Goal: Task Accomplishment & Management: Manage account settings

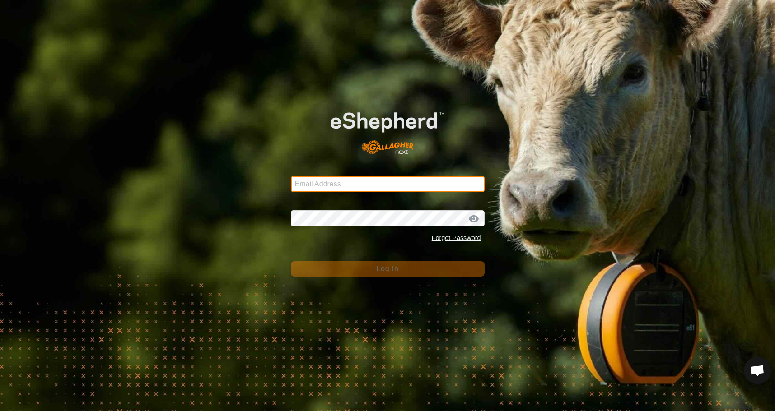
click at [387, 180] on input "Email Address" at bounding box center [388, 184] width 194 height 16
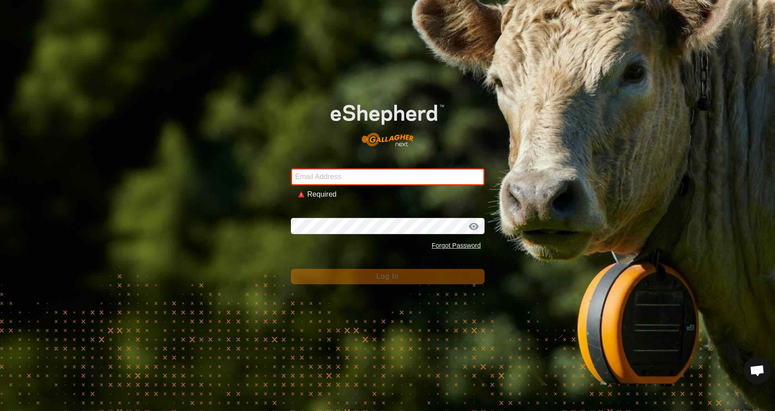
type input "[EMAIL_ADDRESS][DOMAIN_NAME]"
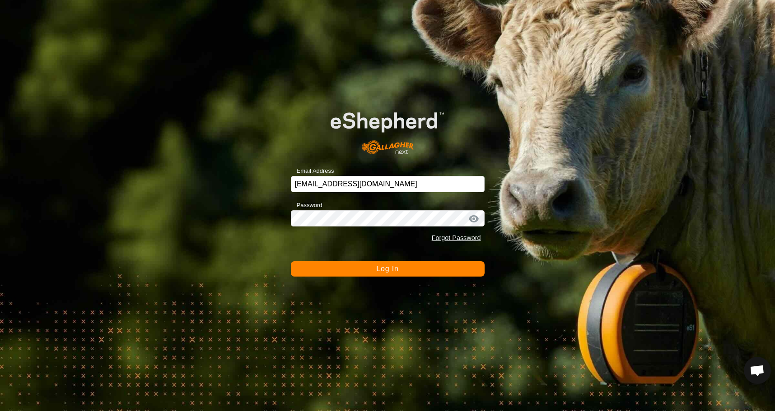
click at [397, 270] on span "Log In" at bounding box center [387, 269] width 22 height 8
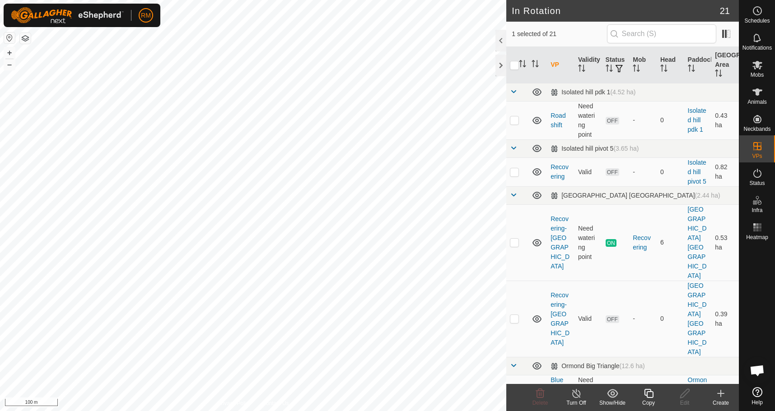
click at [651, 395] on icon at bounding box center [648, 393] width 11 height 11
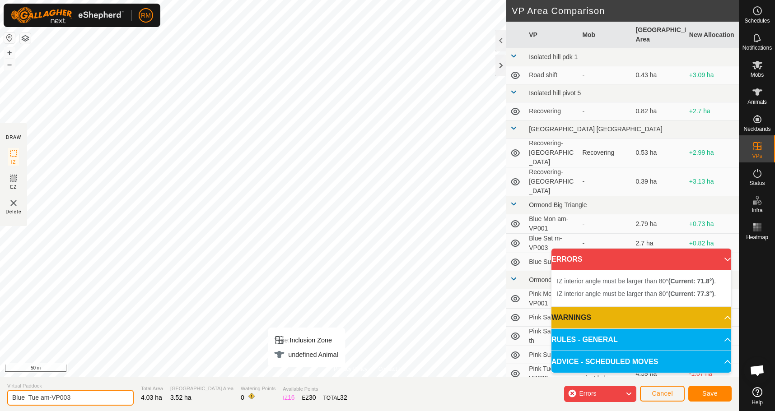
click at [37, 397] on input "Blue Tue am-VP003" at bounding box center [70, 398] width 126 height 16
click at [40, 398] on input "Blue Tue am-VP003" at bounding box center [70, 398] width 126 height 16
type input "Blue wed am-VP003"
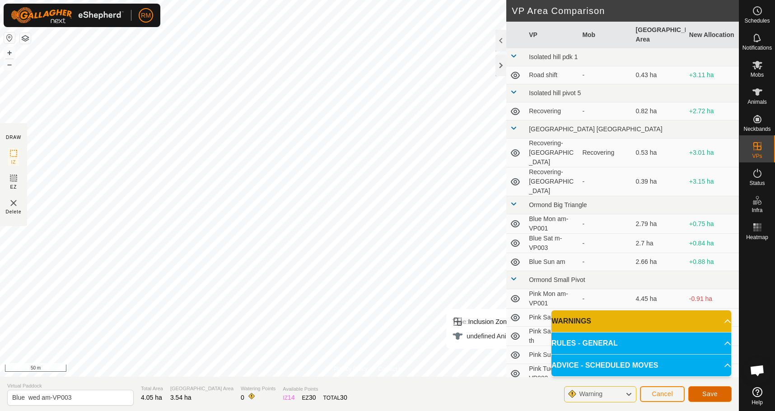
click at [715, 395] on span "Save" at bounding box center [709, 394] width 15 height 7
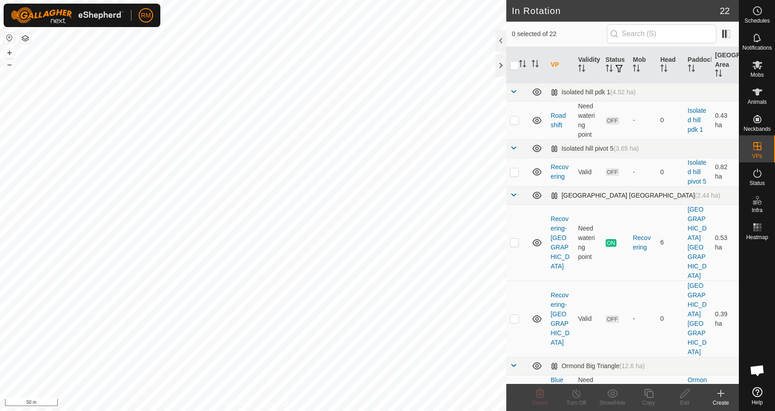
checkbox input "true"
click at [649, 394] on icon at bounding box center [648, 393] width 11 height 11
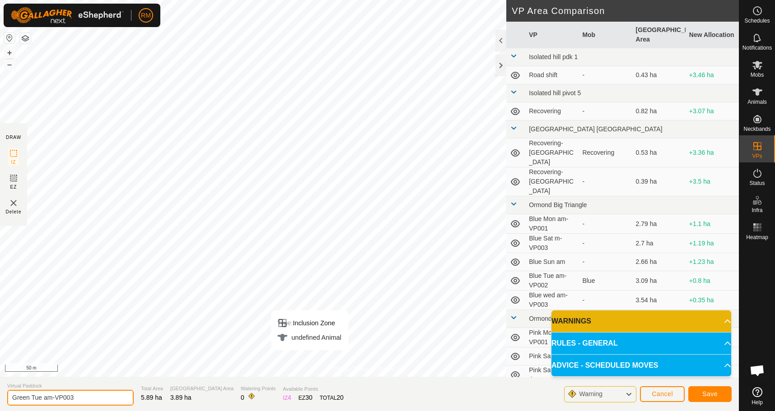
click at [53, 396] on input "Green Tue am-VP003" at bounding box center [70, 398] width 126 height 16
type input "Green Wed -VP003"
click at [714, 397] on span "Save" at bounding box center [709, 394] width 15 height 7
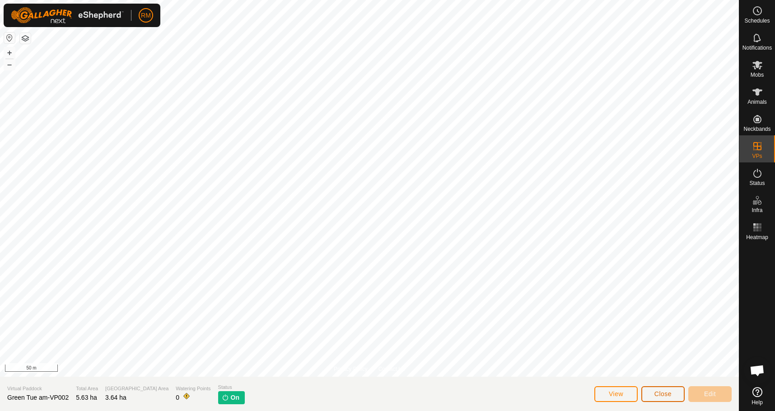
click at [661, 394] on span "Close" at bounding box center [662, 394] width 17 height 7
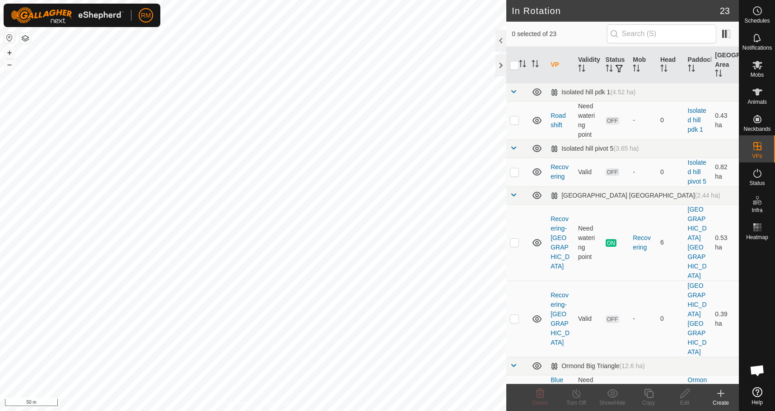
checkbox input "true"
checkbox input "false"
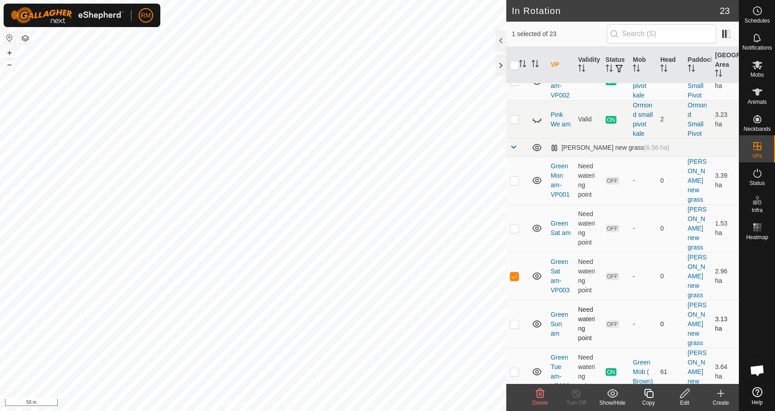
scroll to position [677, 0]
click at [514, 272] on p-checkbox at bounding box center [514, 275] width 9 height 7
checkbox input "false"
click at [514, 320] on p-checkbox at bounding box center [514, 323] width 9 height 7
checkbox input "true"
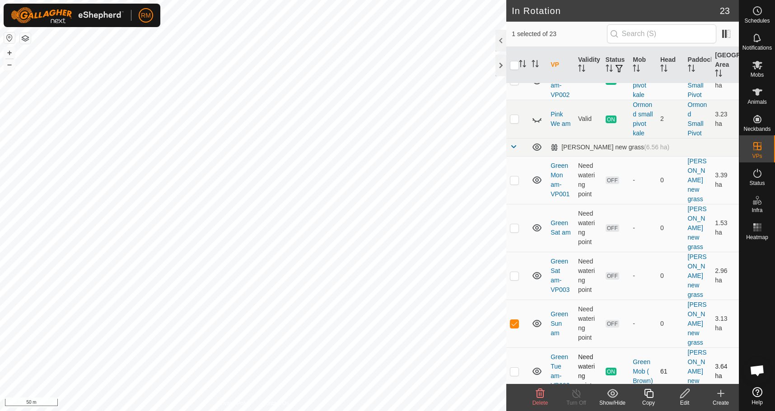
click at [515, 368] on p-checkbox at bounding box center [514, 371] width 9 height 7
checkbox input "false"
click at [515, 177] on p-checkbox at bounding box center [514, 180] width 9 height 7
click at [541, 395] on icon at bounding box center [540, 393] width 9 height 9
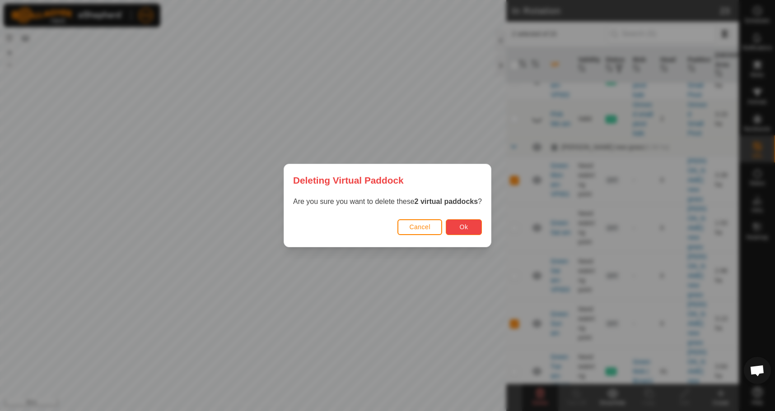
click at [470, 228] on button "Ok" at bounding box center [464, 228] width 36 height 16
checkbox input "false"
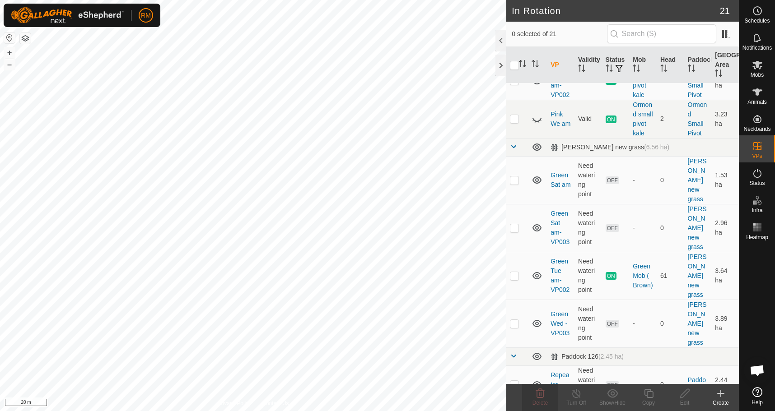
checkbox input "true"
click at [647, 398] on icon at bounding box center [648, 393] width 11 height 11
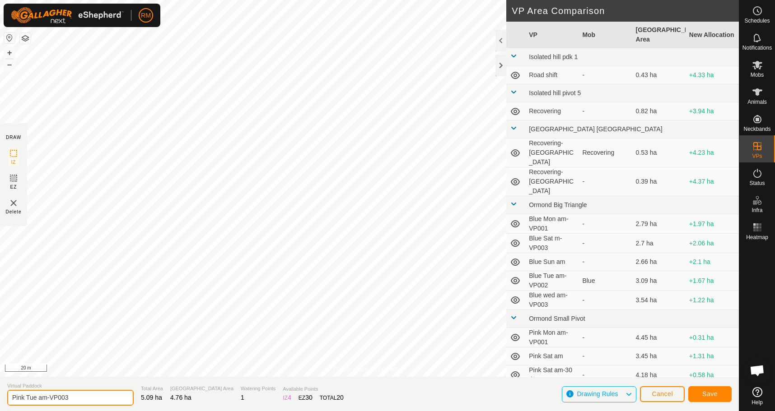
click at [49, 398] on input "Pink Tue am-VP003" at bounding box center [70, 398] width 126 height 16
type input "Pink Wed VP003"
click at [708, 394] on span "Save" at bounding box center [709, 394] width 15 height 7
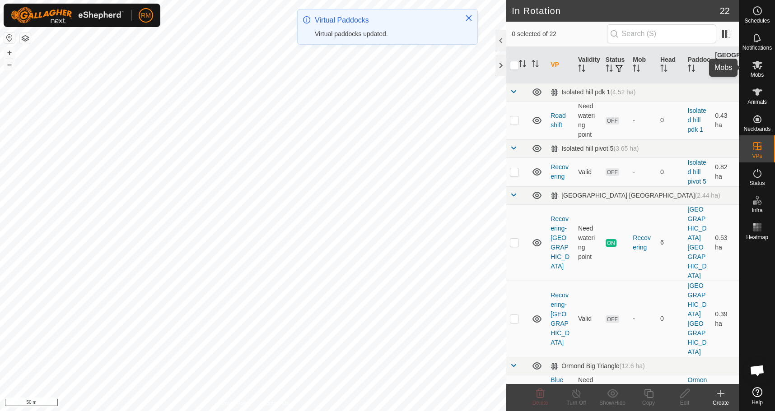
click at [758, 66] on icon at bounding box center [757, 65] width 10 height 9
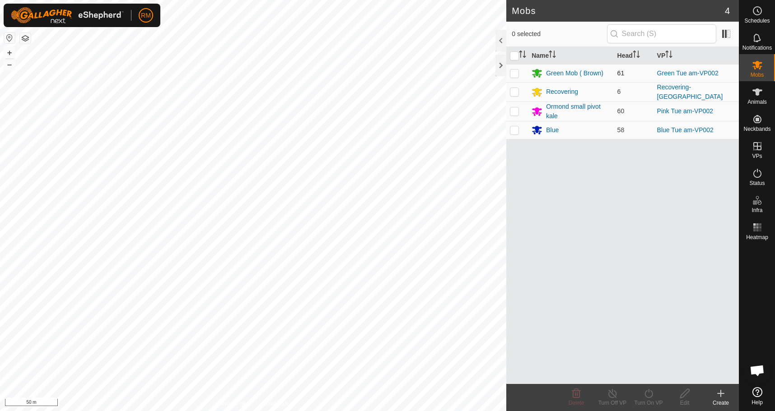
click at [513, 72] on p-checkbox at bounding box center [514, 73] width 9 height 7
checkbox input "true"
click at [649, 393] on icon at bounding box center [648, 393] width 11 height 11
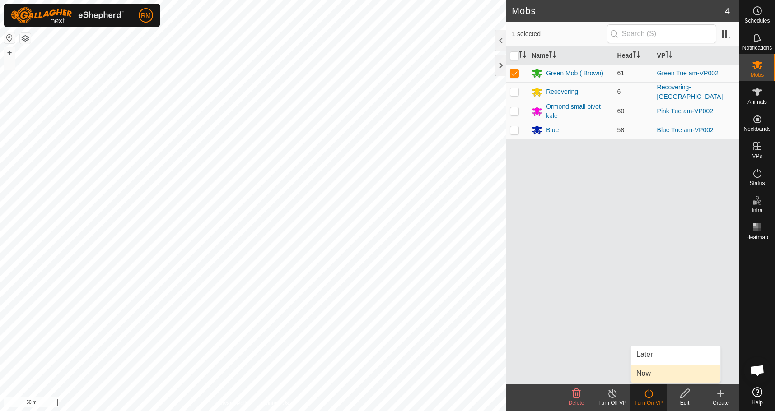
click at [657, 372] on link "Now" at bounding box center [675, 374] width 89 height 18
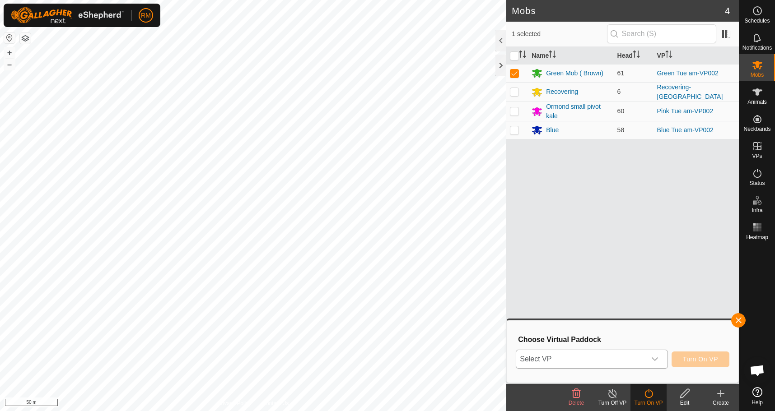
click at [654, 358] on icon "dropdown trigger" at bounding box center [654, 359] width 7 height 7
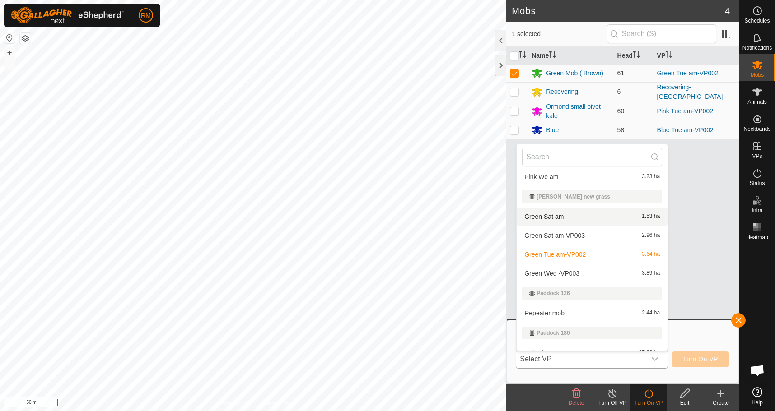
scroll to position [391, 0]
click at [576, 270] on li "Green Wed -VP003 3.89 ha" at bounding box center [592, 273] width 151 height 18
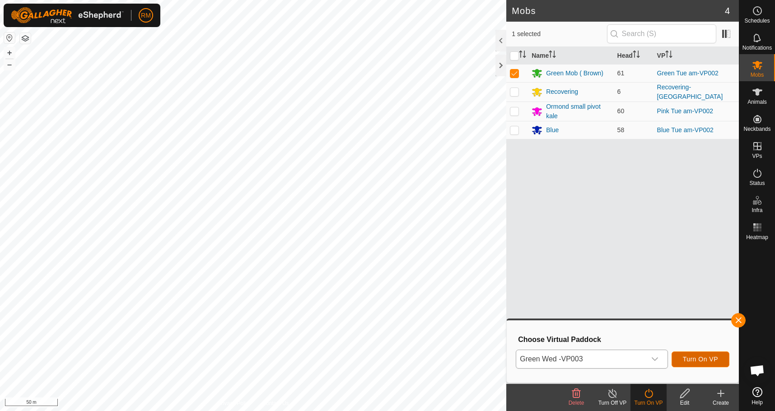
click at [683, 357] on span "Turn On VP" at bounding box center [700, 359] width 35 height 7
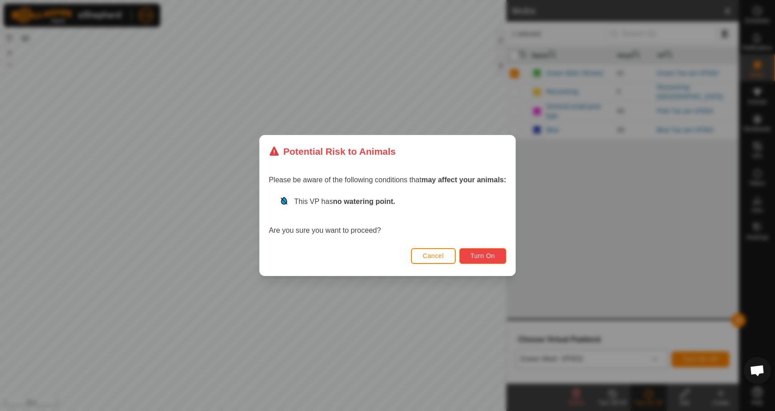
click at [491, 258] on span "Turn On" at bounding box center [483, 255] width 24 height 7
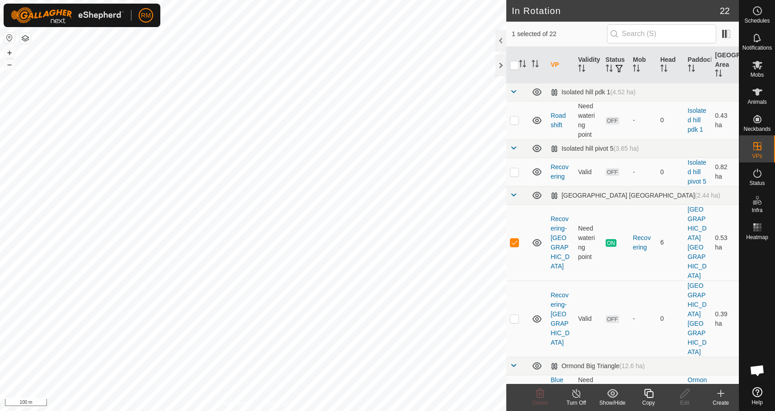
click at [653, 396] on icon at bounding box center [648, 393] width 9 height 9
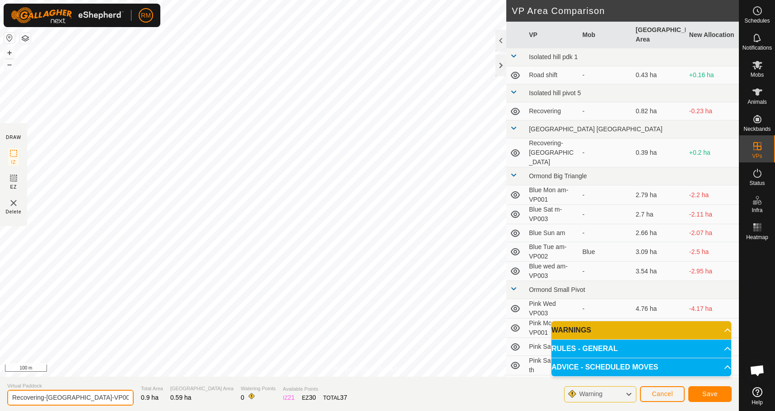
click at [92, 397] on input "Recovering-[GEOGRAPHIC_DATA]-VP001" at bounding box center [70, 398] width 126 height 16
type input "Recovering-Wed"
click at [709, 392] on span "Save" at bounding box center [709, 394] width 15 height 7
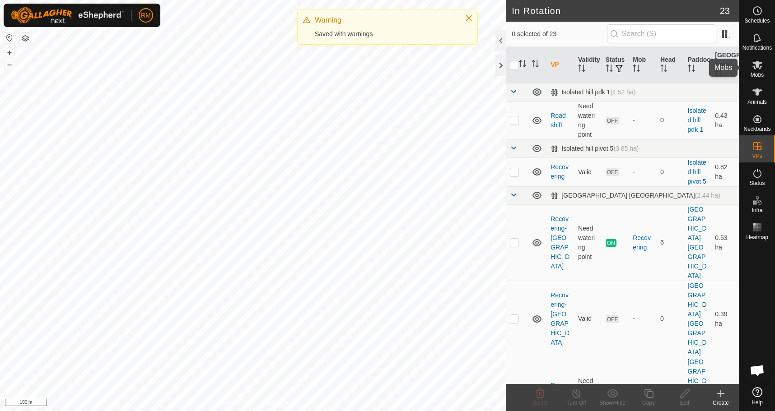
click at [755, 65] on icon at bounding box center [757, 65] width 11 height 11
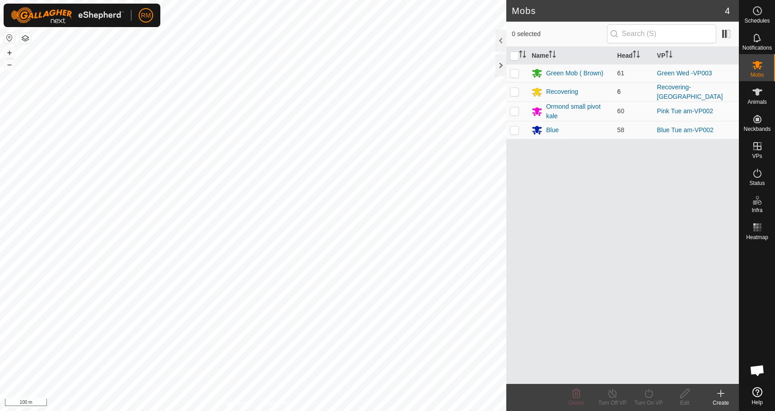
click at [513, 92] on p-checkbox at bounding box center [514, 91] width 9 height 7
checkbox input "true"
click at [651, 395] on icon at bounding box center [648, 393] width 11 height 11
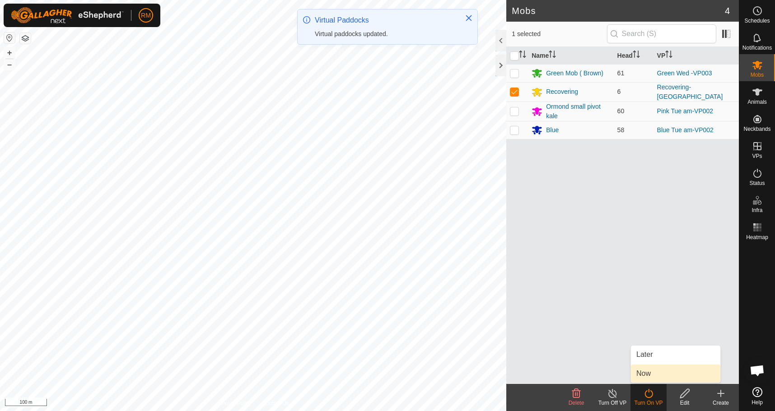
click at [667, 377] on link "Now" at bounding box center [675, 374] width 89 height 18
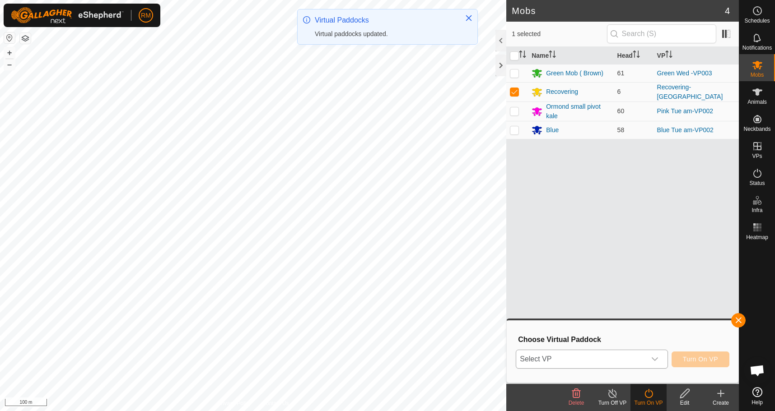
click at [657, 359] on icon "dropdown trigger" at bounding box center [655, 360] width 6 height 4
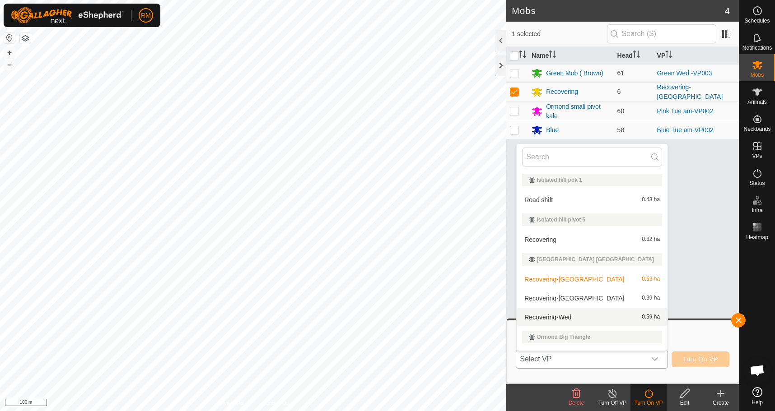
click at [569, 314] on li "Recovering-Wed 0.59 ha" at bounding box center [592, 317] width 151 height 18
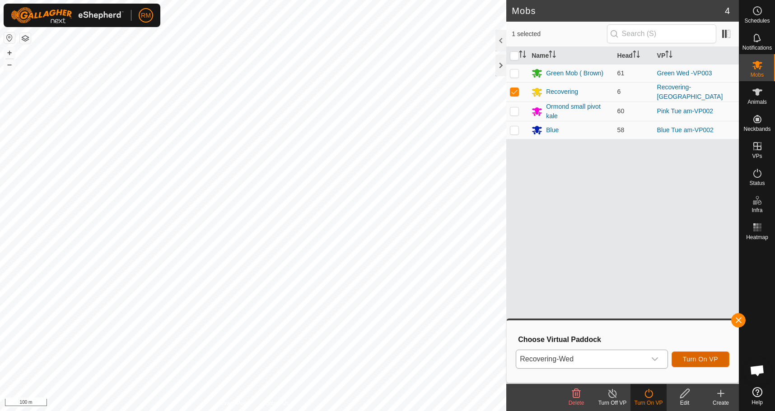
click at [696, 360] on span "Turn On VP" at bounding box center [700, 359] width 35 height 7
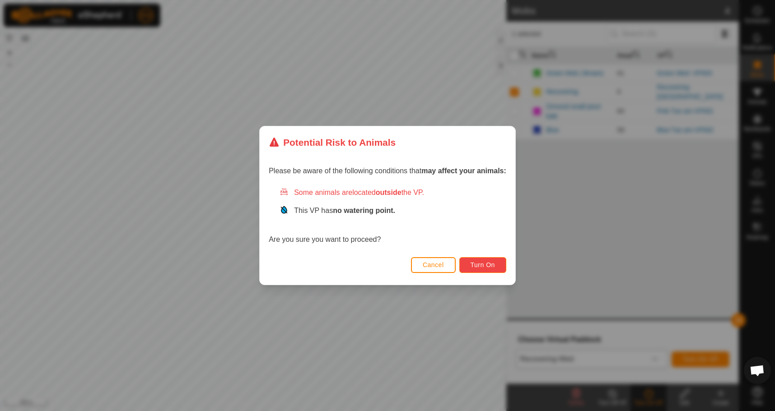
click at [491, 266] on span "Turn On" at bounding box center [483, 265] width 24 height 7
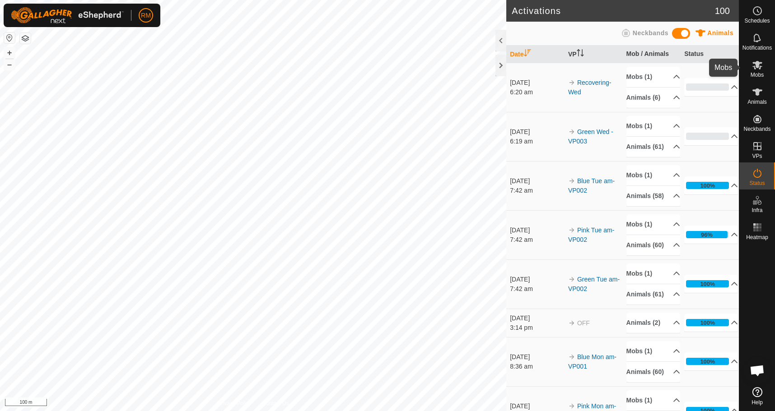
click at [759, 65] on icon at bounding box center [757, 65] width 10 height 9
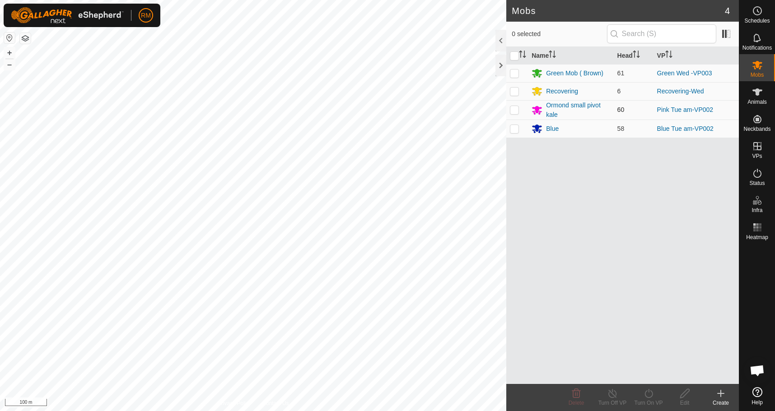
click at [514, 109] on p-checkbox at bounding box center [514, 109] width 9 height 7
checkbox input "true"
click at [643, 391] on icon at bounding box center [648, 393] width 11 height 11
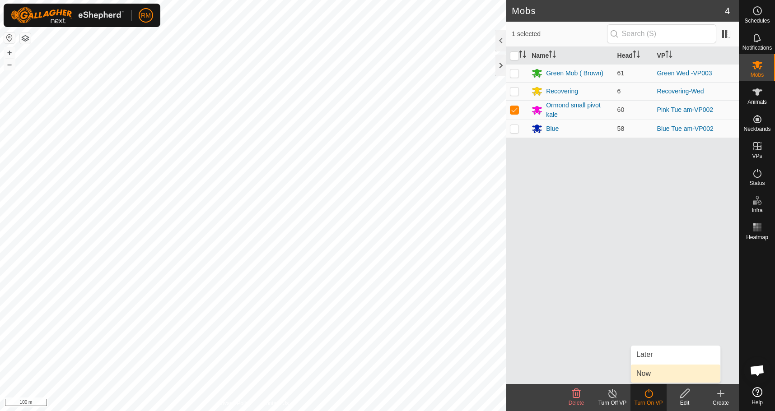
click at [654, 372] on link "Now" at bounding box center [675, 374] width 89 height 18
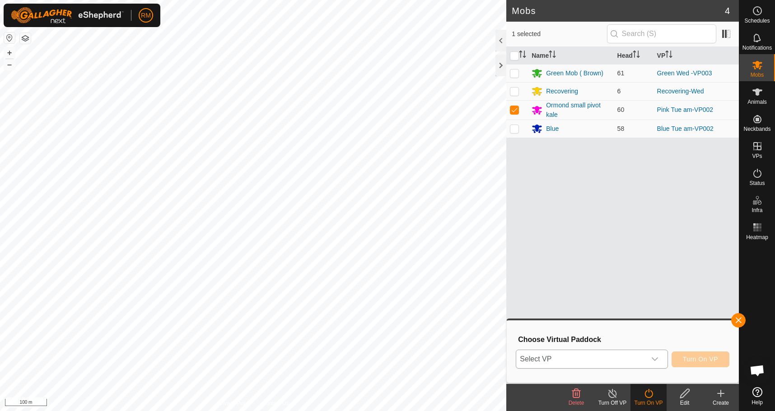
click at [656, 359] on icon "dropdown trigger" at bounding box center [654, 359] width 7 height 7
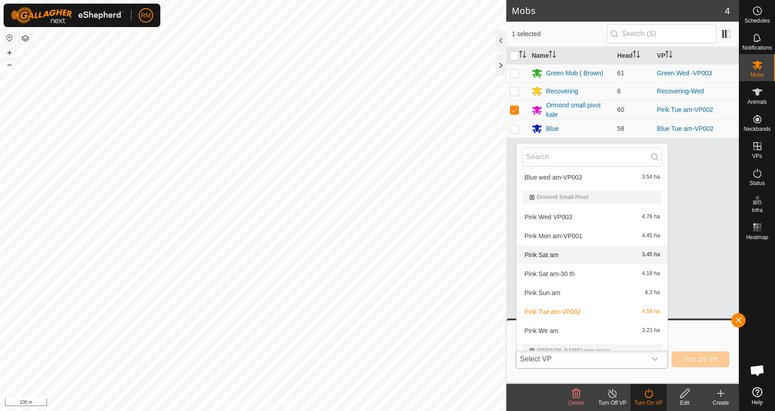
scroll to position [256, 0]
click at [554, 329] on li "Pink We am 3.23 ha" at bounding box center [592, 331] width 151 height 18
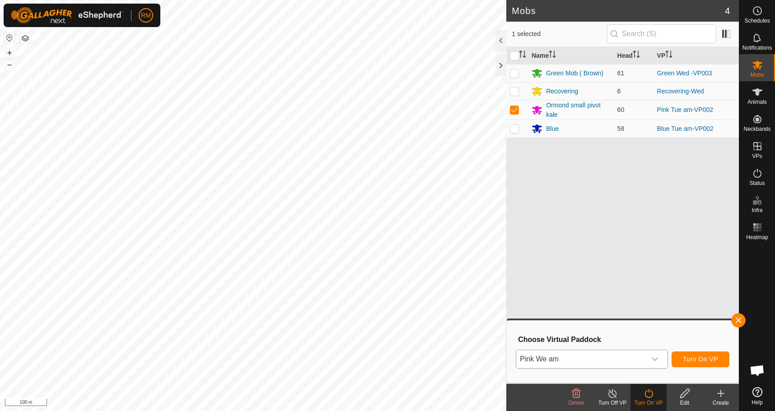
click at [654, 357] on icon "dropdown trigger" at bounding box center [654, 359] width 7 height 7
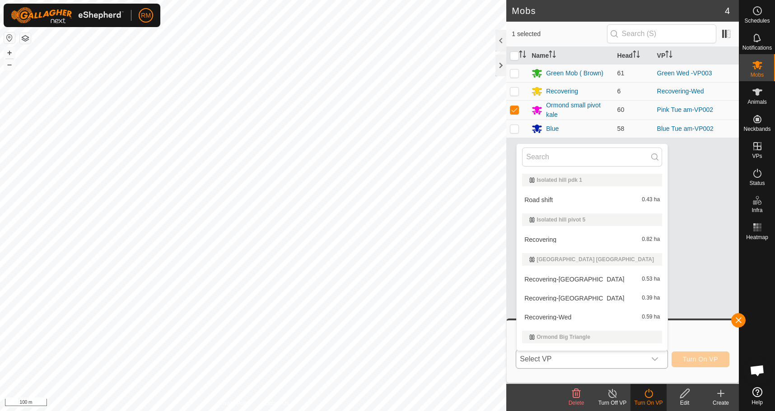
scroll to position [245, 0]
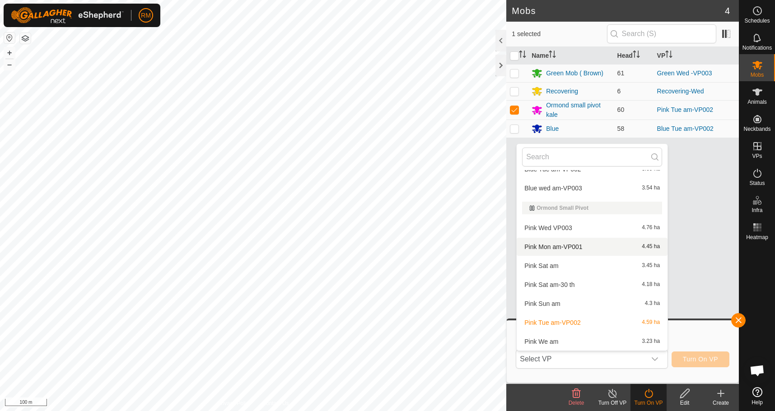
click at [575, 283] on ul "Isolated hill pdk 1 Road shift 0.43 ha Isolated hill pivot 5 Recovering 0.82 ha…" at bounding box center [592, 226] width 151 height 602
click at [572, 227] on li "Pink Wed VP003 4.76 ha" at bounding box center [592, 228] width 151 height 18
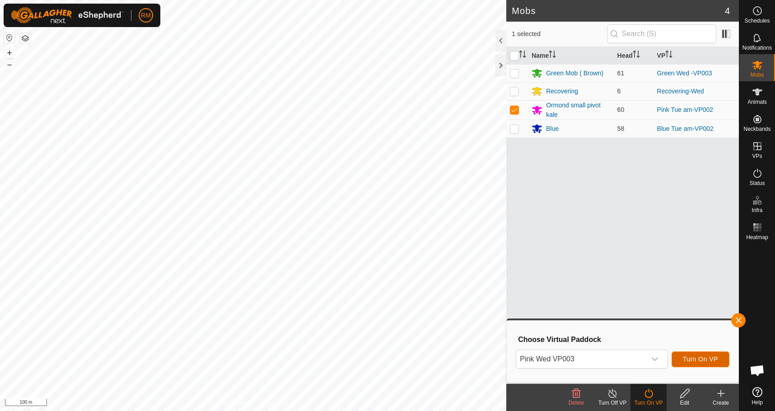
click at [691, 361] on span "Turn On VP" at bounding box center [700, 359] width 35 height 7
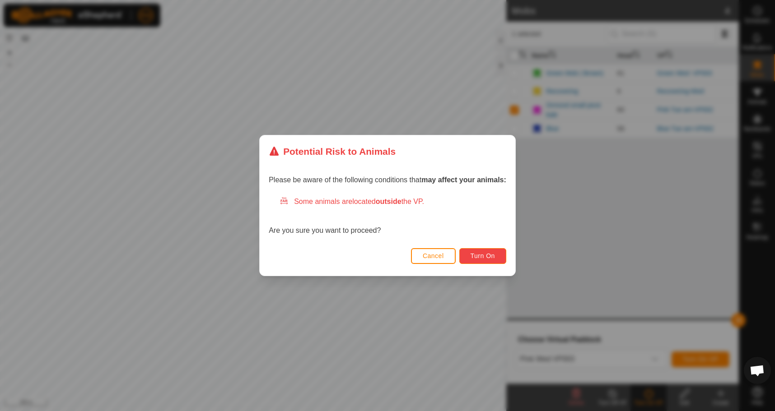
click at [475, 254] on span "Turn On" at bounding box center [483, 255] width 24 height 7
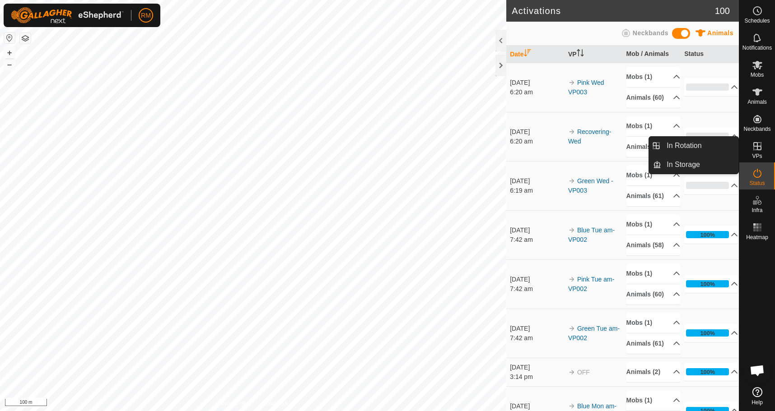
click at [757, 147] on icon at bounding box center [757, 146] width 8 height 8
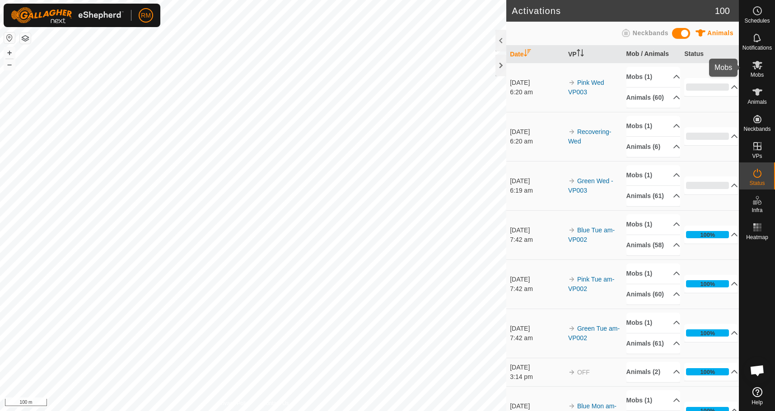
click at [757, 65] on icon at bounding box center [757, 65] width 10 height 9
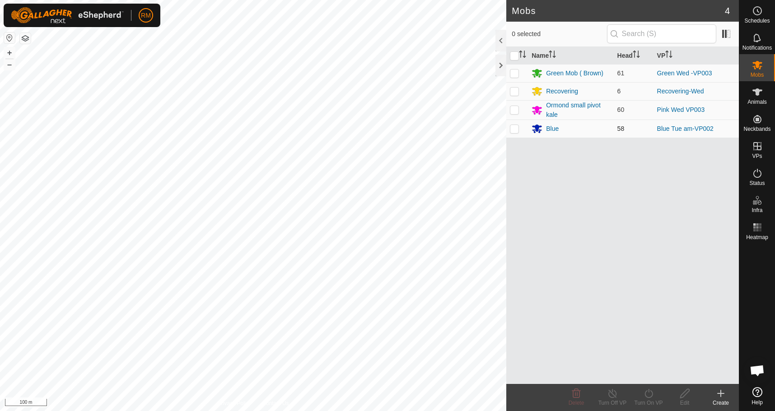
click at [511, 131] on p-checkbox at bounding box center [514, 128] width 9 height 7
checkbox input "true"
click at [643, 396] on icon at bounding box center [648, 393] width 11 height 11
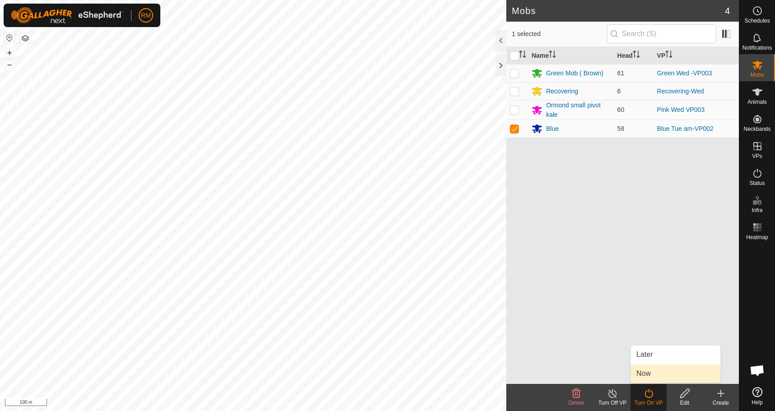
click at [655, 378] on link "Now" at bounding box center [675, 374] width 89 height 18
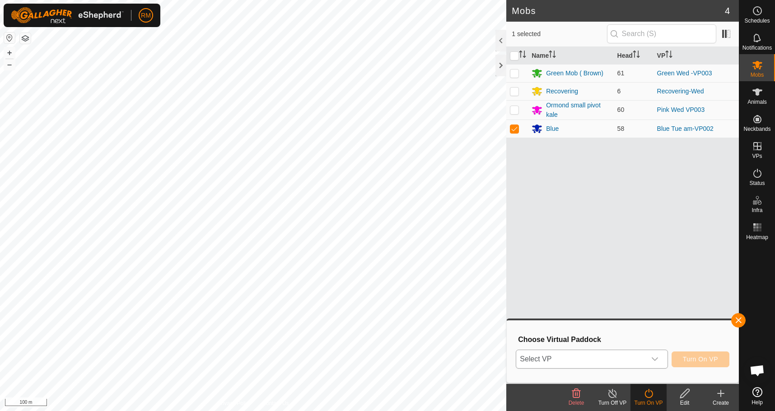
click at [652, 357] on icon "dropdown trigger" at bounding box center [654, 359] width 7 height 7
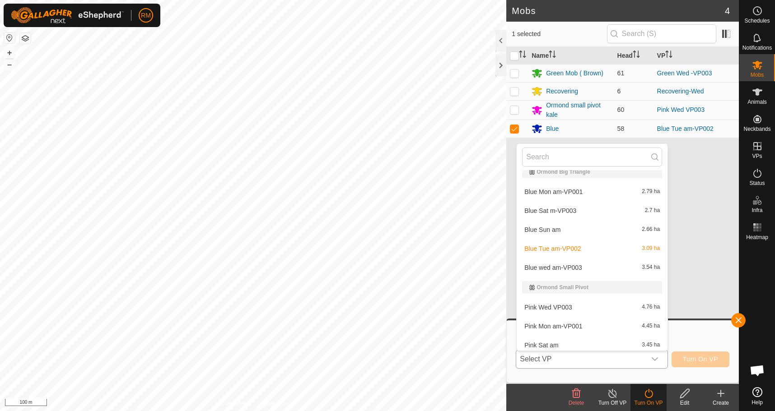
scroll to position [166, 0]
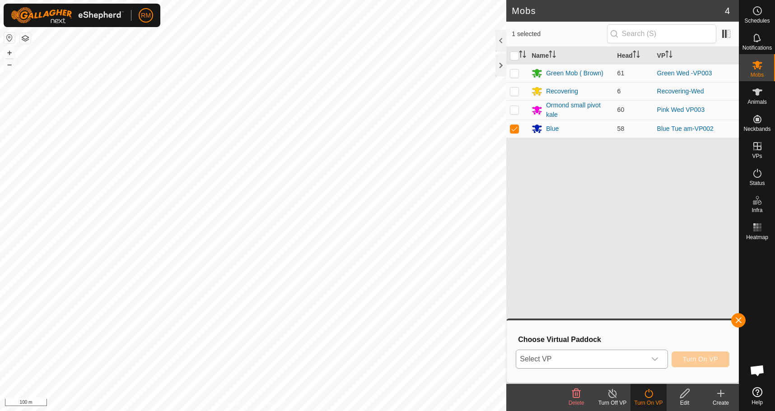
click at [654, 359] on icon "dropdown trigger" at bounding box center [654, 359] width 7 height 7
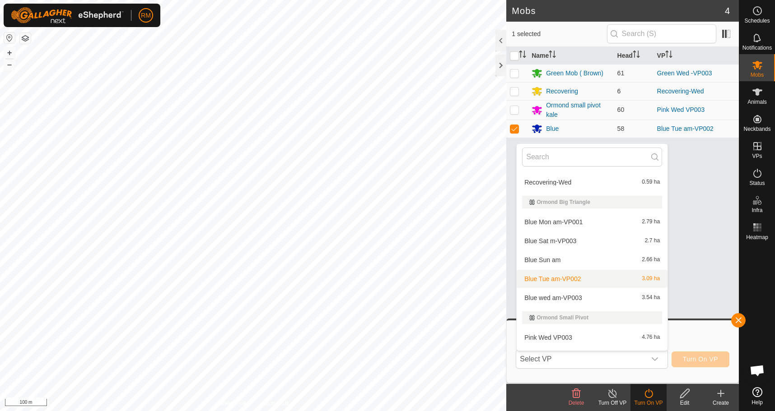
scroll to position [135, 0]
click at [570, 297] on li "Blue wed am-VP003 3.54 ha" at bounding box center [592, 298] width 151 height 18
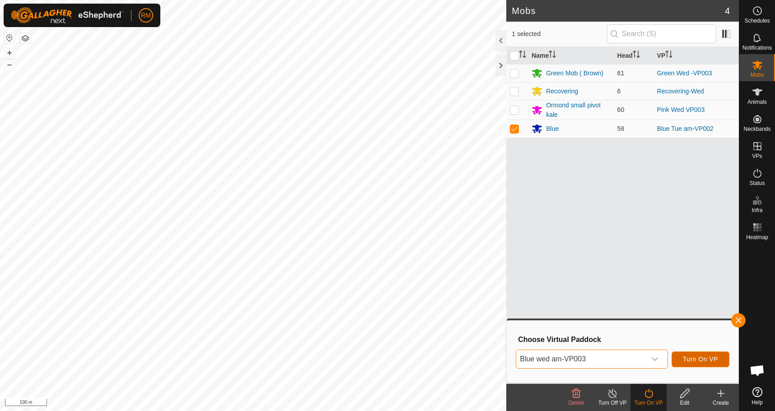
click at [694, 360] on span "Turn On VP" at bounding box center [700, 359] width 35 height 7
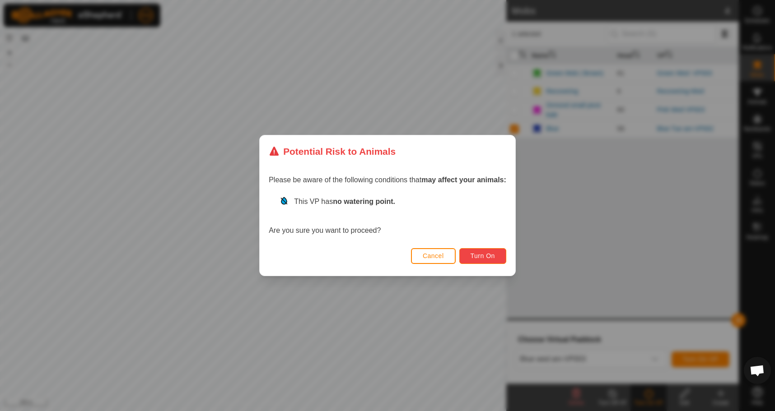
click at [483, 252] on span "Turn On" at bounding box center [483, 255] width 24 height 7
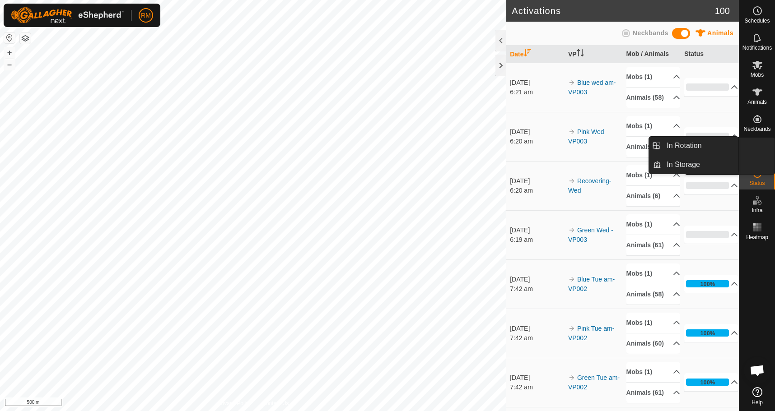
click at [761, 149] on icon at bounding box center [757, 146] width 8 height 8
click at [674, 145] on span "In Rotation" at bounding box center [684, 145] width 35 height 11
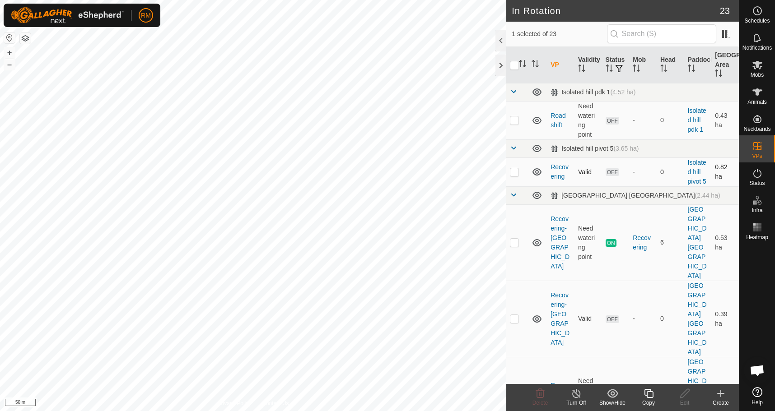
click at [507, 168] on div "In Rotation 23 1 selected of 23 VP Validity Status Mob Head Paddock [GEOGRAPHIC…" at bounding box center [369, 205] width 739 height 411
click at [511, 239] on p-checkbox at bounding box center [514, 242] width 9 height 7
checkbox input "false"
click at [513, 315] on p-checkbox at bounding box center [514, 318] width 9 height 7
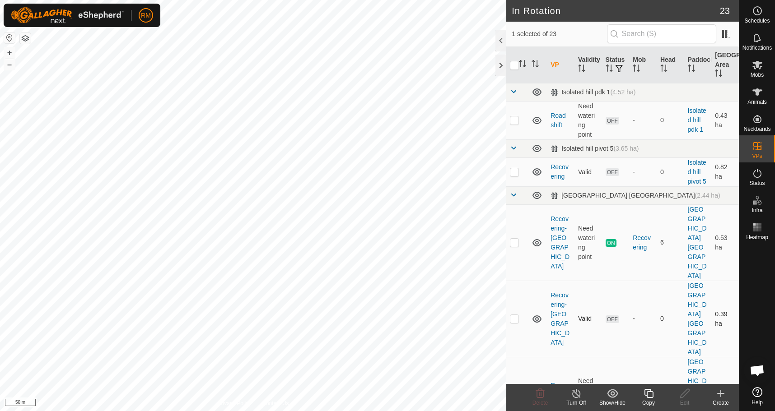
checkbox input "true"
click at [512, 392] on p-checkbox at bounding box center [514, 395] width 9 height 7
checkbox input "false"
click at [511, 239] on p-checkbox at bounding box center [514, 242] width 9 height 7
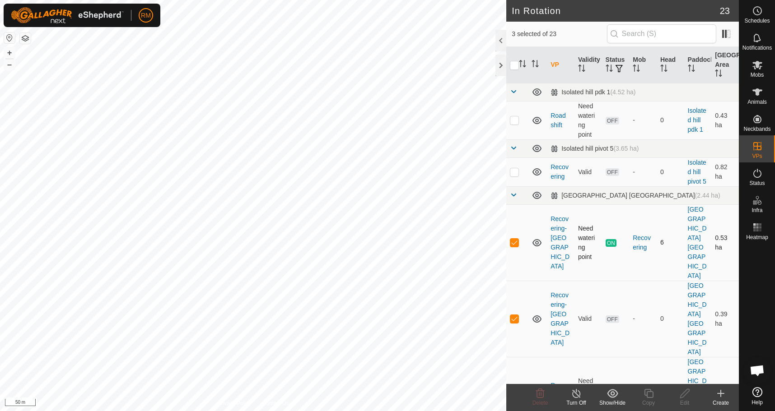
click at [511, 239] on p-checkbox at bounding box center [514, 242] width 9 height 7
checkbox input "false"
click at [512, 173] on p-checkbox at bounding box center [514, 171] width 9 height 7
checkbox input "true"
click at [509, 225] on td at bounding box center [517, 243] width 22 height 76
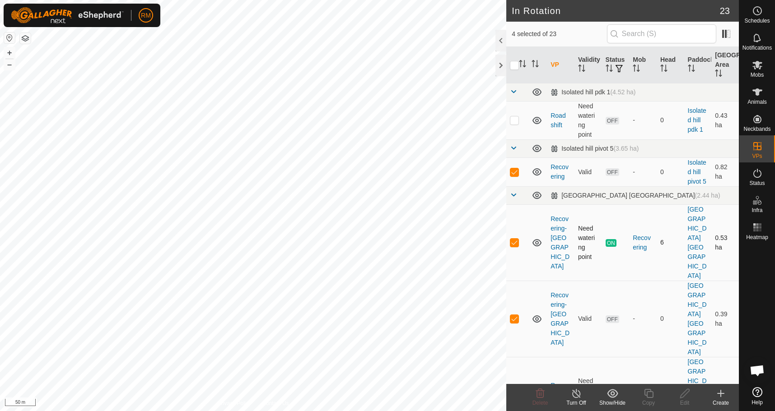
click at [509, 225] on td at bounding box center [517, 243] width 22 height 76
checkbox input "false"
drag, startPoint x: 633, startPoint y: 299, endPoint x: 632, endPoint y: 306, distance: 7.2
click at [629, 292] on td "-" at bounding box center [643, 319] width 28 height 76
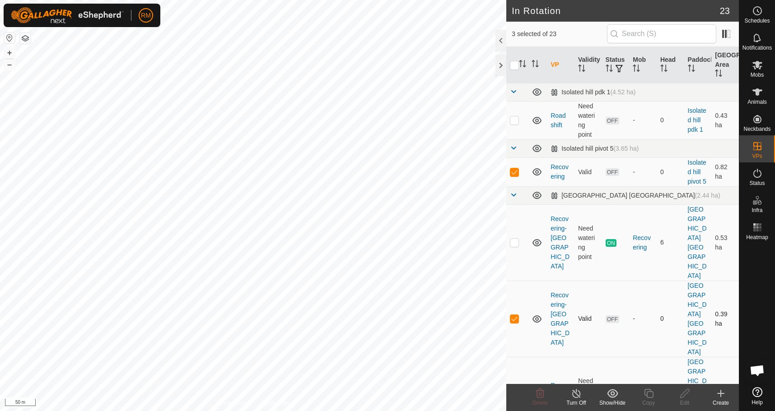
click at [510, 315] on p-checkbox at bounding box center [514, 318] width 9 height 7
click at [516, 315] on p-tablecheckbox at bounding box center [514, 318] width 9 height 7
checkbox input "true"
click at [512, 172] on p-checkbox at bounding box center [514, 171] width 9 height 7
checkbox input "false"
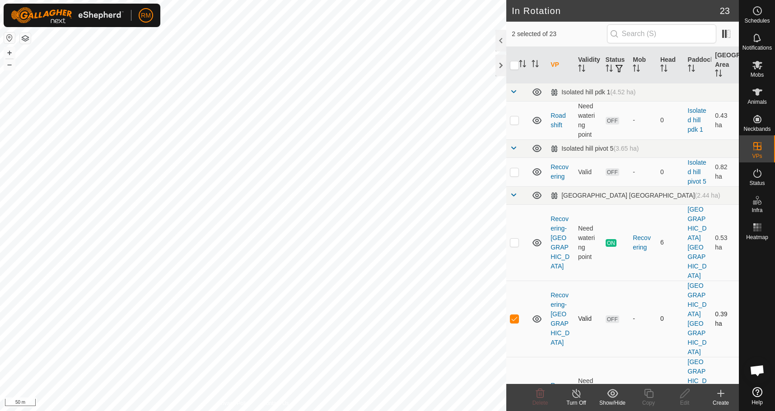
click at [516, 315] on p-checkbox at bounding box center [514, 318] width 9 height 7
checkbox input "false"
click at [514, 175] on p-checkbox at bounding box center [514, 171] width 9 height 7
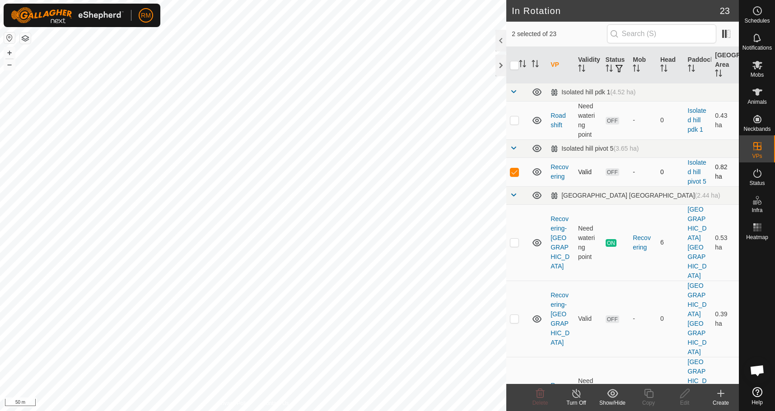
click at [514, 175] on p-checkbox at bounding box center [514, 171] width 9 height 7
checkbox input "false"
click at [513, 392] on p-checkbox at bounding box center [514, 395] width 9 height 7
checkbox input "false"
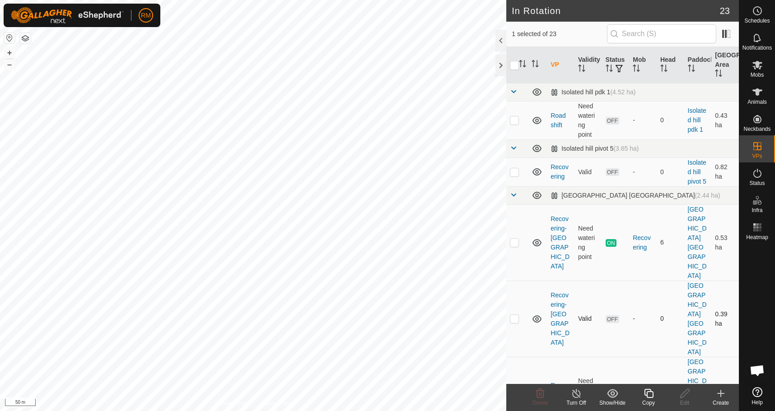
click at [516, 315] on p-checkbox at bounding box center [514, 318] width 9 height 7
checkbox input "false"
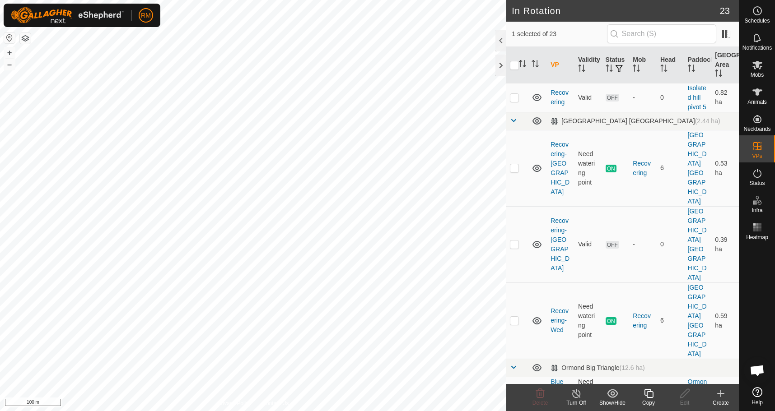
scroll to position [84, 0]
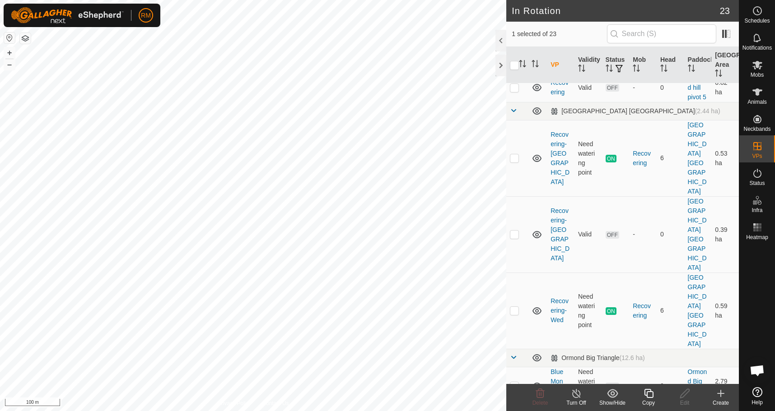
click at [318, 411] on html "RM Schedules Notifications Mobs Animals Neckbands VPs Status Infra Heatmap Help…" at bounding box center [387, 205] width 775 height 411
click at [237, 411] on html "RM Schedules Notifications Mobs Animals Neckbands VPs Status Infra Heatmap Help…" at bounding box center [387, 205] width 775 height 411
click at [290, 411] on html "RM Schedules Notifications Mobs Animals Neckbands VPs Status Infra Heatmap Help…" at bounding box center [387, 205] width 775 height 411
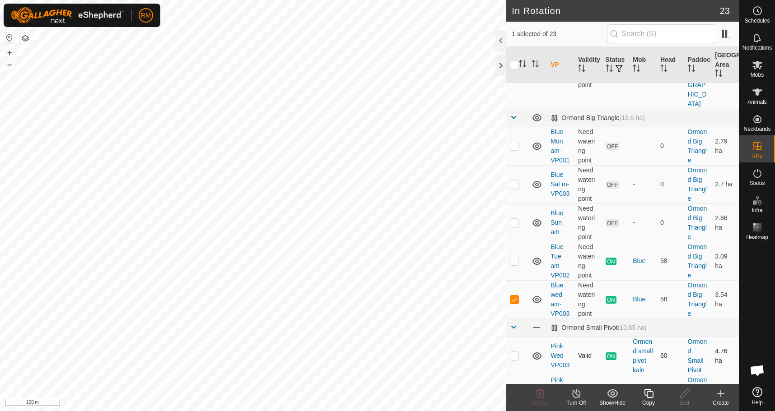
scroll to position [325, 0]
click at [513, 352] on p-checkbox at bounding box center [514, 355] width 9 height 7
checkbox input "false"
click at [509, 375] on td at bounding box center [517, 394] width 22 height 38
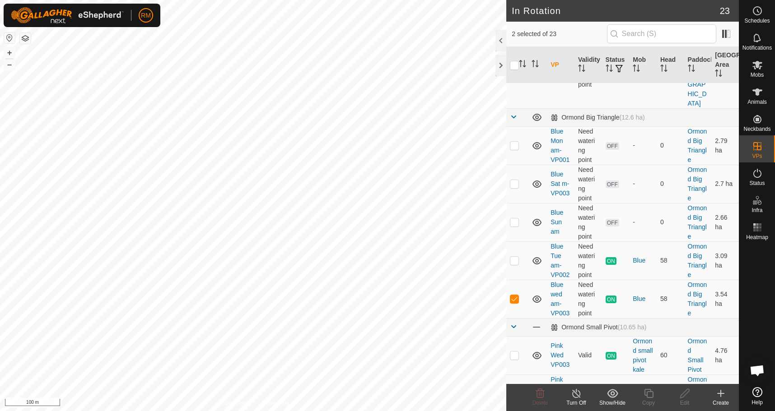
click at [509, 375] on td at bounding box center [517, 394] width 22 height 38
checkbox input "true"
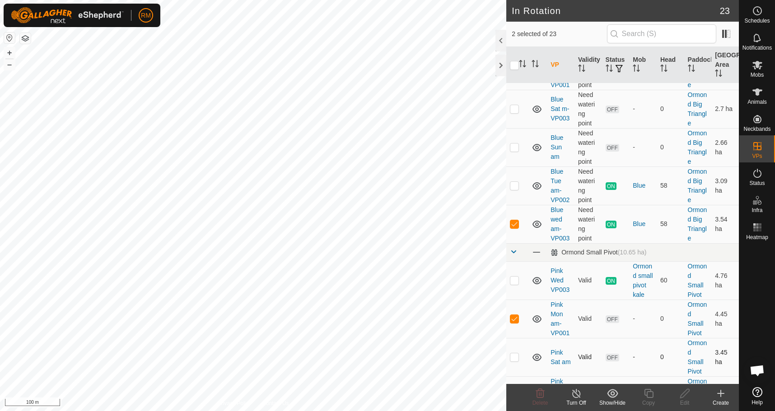
scroll to position [401, 0]
click at [515, 353] on p-checkbox at bounding box center [514, 356] width 9 height 7
checkbox input "false"
click at [515, 392] on p-checkbox at bounding box center [514, 395] width 9 height 7
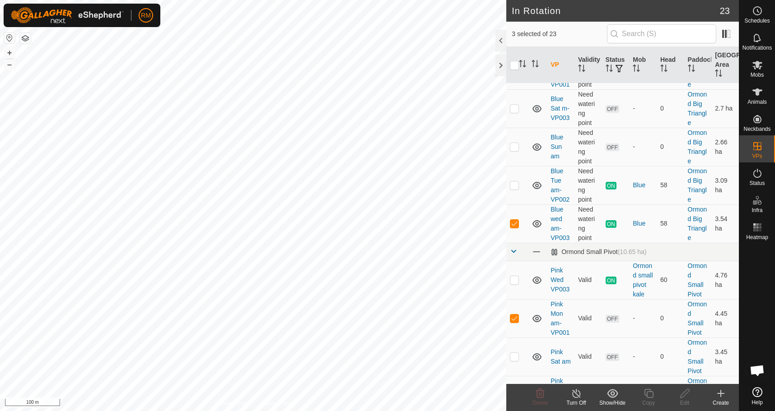
click at [514, 392] on p-checkbox at bounding box center [514, 395] width 9 height 7
click at [513, 392] on p-checkbox at bounding box center [514, 395] width 9 height 7
checkbox input "false"
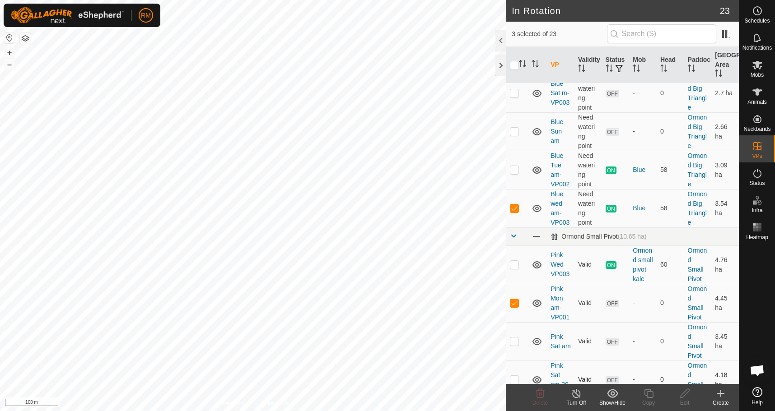
scroll to position [416, 0]
click at [514, 411] on p-checkbox at bounding box center [514, 417] width 9 height 7
click at [516, 411] on p-checkbox at bounding box center [514, 417] width 9 height 7
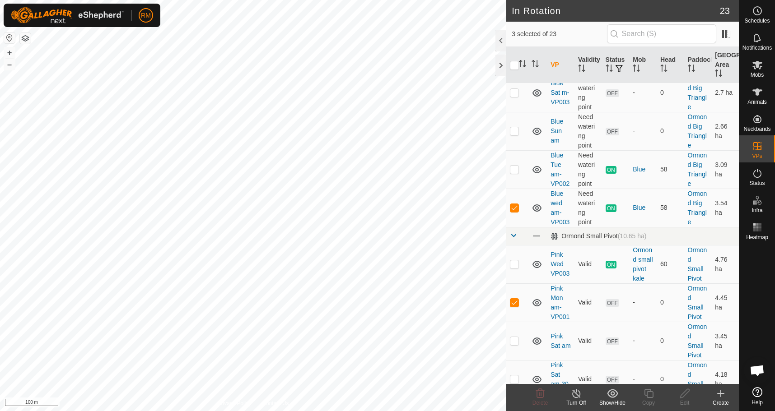
click at [513, 411] on p-checkbox at bounding box center [514, 417] width 9 height 7
checkbox input "false"
click at [514, 299] on p-checkbox at bounding box center [514, 302] width 9 height 7
checkbox input "false"
click at [512, 204] on p-checkbox at bounding box center [514, 207] width 9 height 7
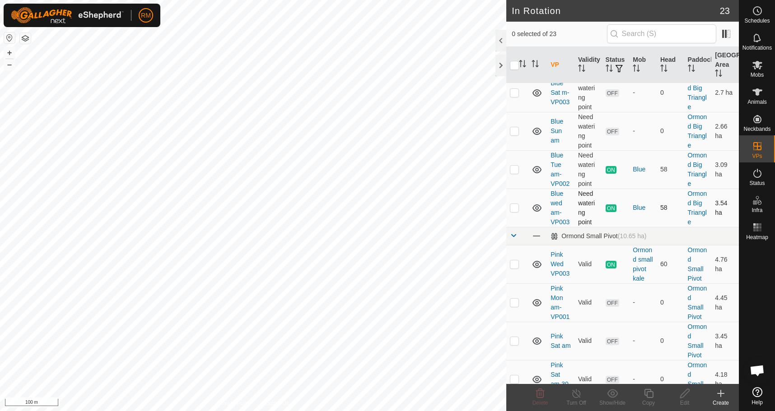
click at [512, 204] on p-checkbox at bounding box center [514, 207] width 9 height 7
checkbox input "false"
checkbox input "true"
checkbox input "false"
